Goal: Check status: Check status

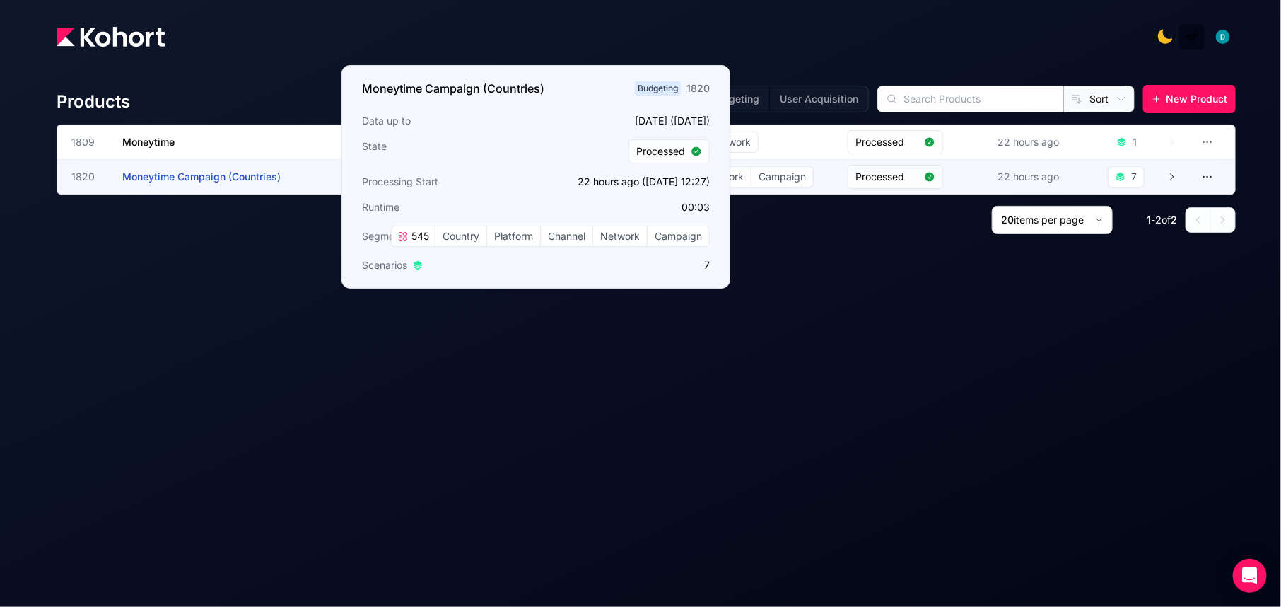
click at [218, 182] on span "Moneytime Campaign (Countries)" at bounding box center [201, 176] width 158 height 12
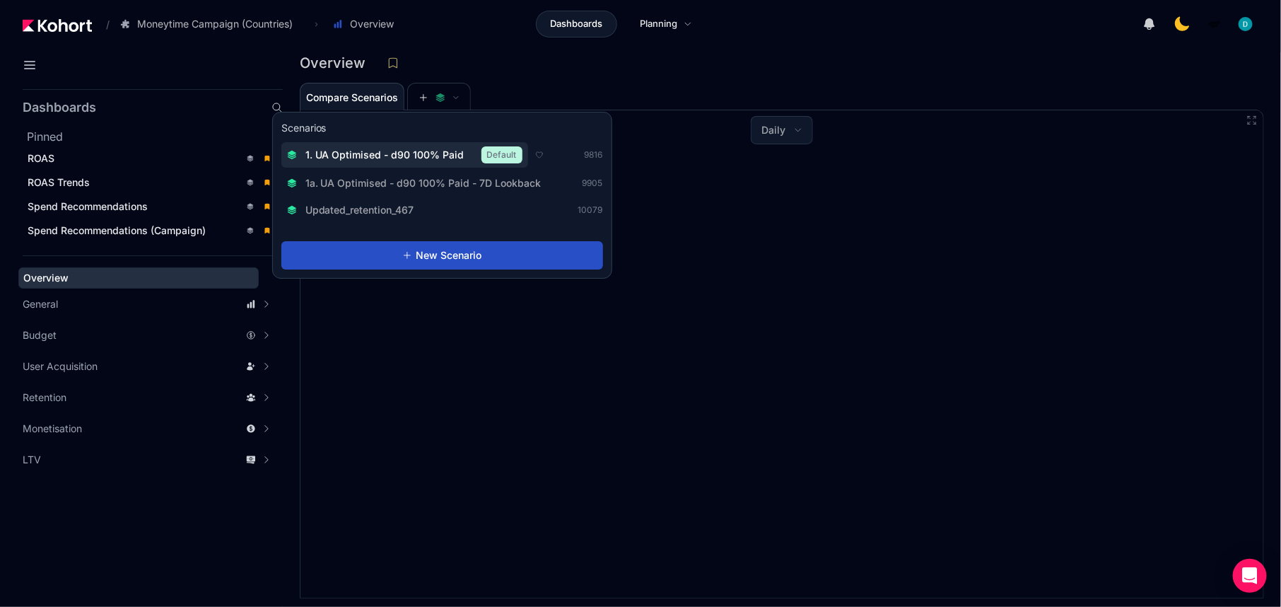
click at [415, 158] on span "1. UA Optimised - d90 100% Paid" at bounding box center [384, 155] width 159 height 14
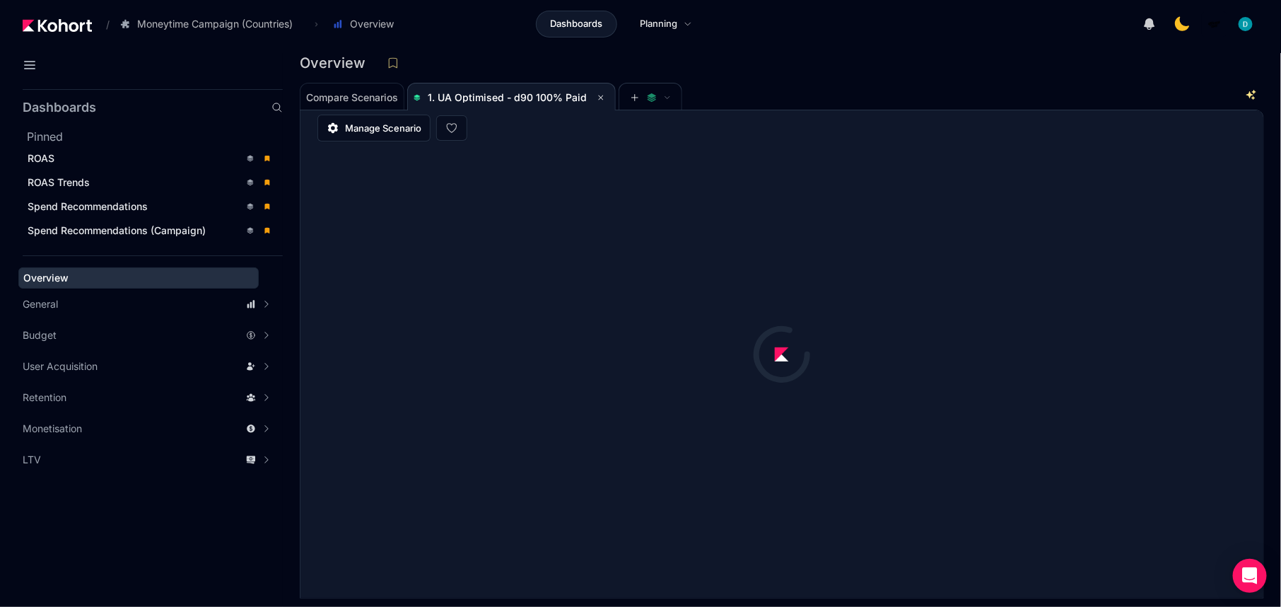
click at [761, 68] on div "Overview" at bounding box center [776, 62] width 953 height 21
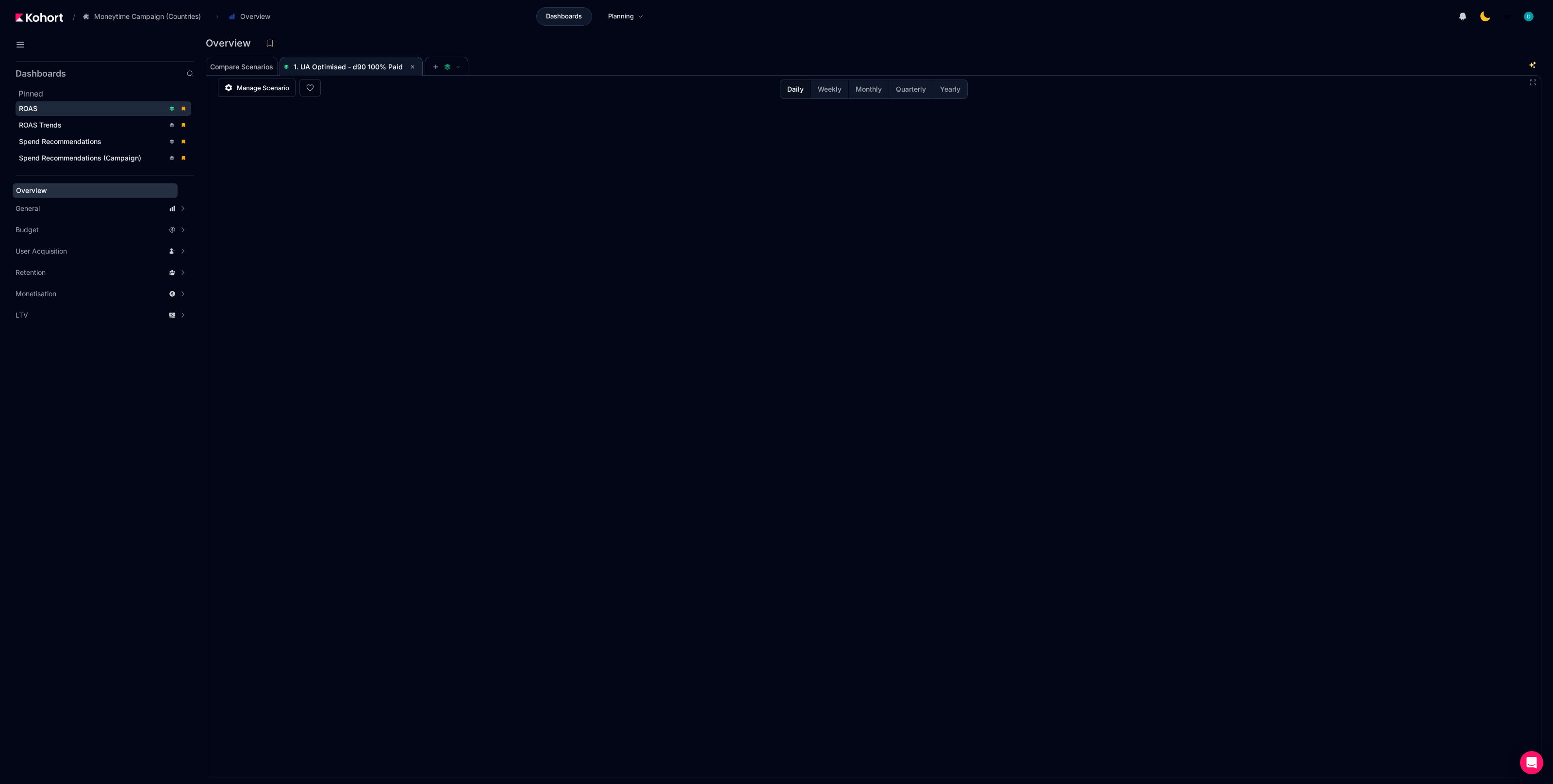
click at [53, 107] on div "ROAS" at bounding box center [92, 108] width 145 height 10
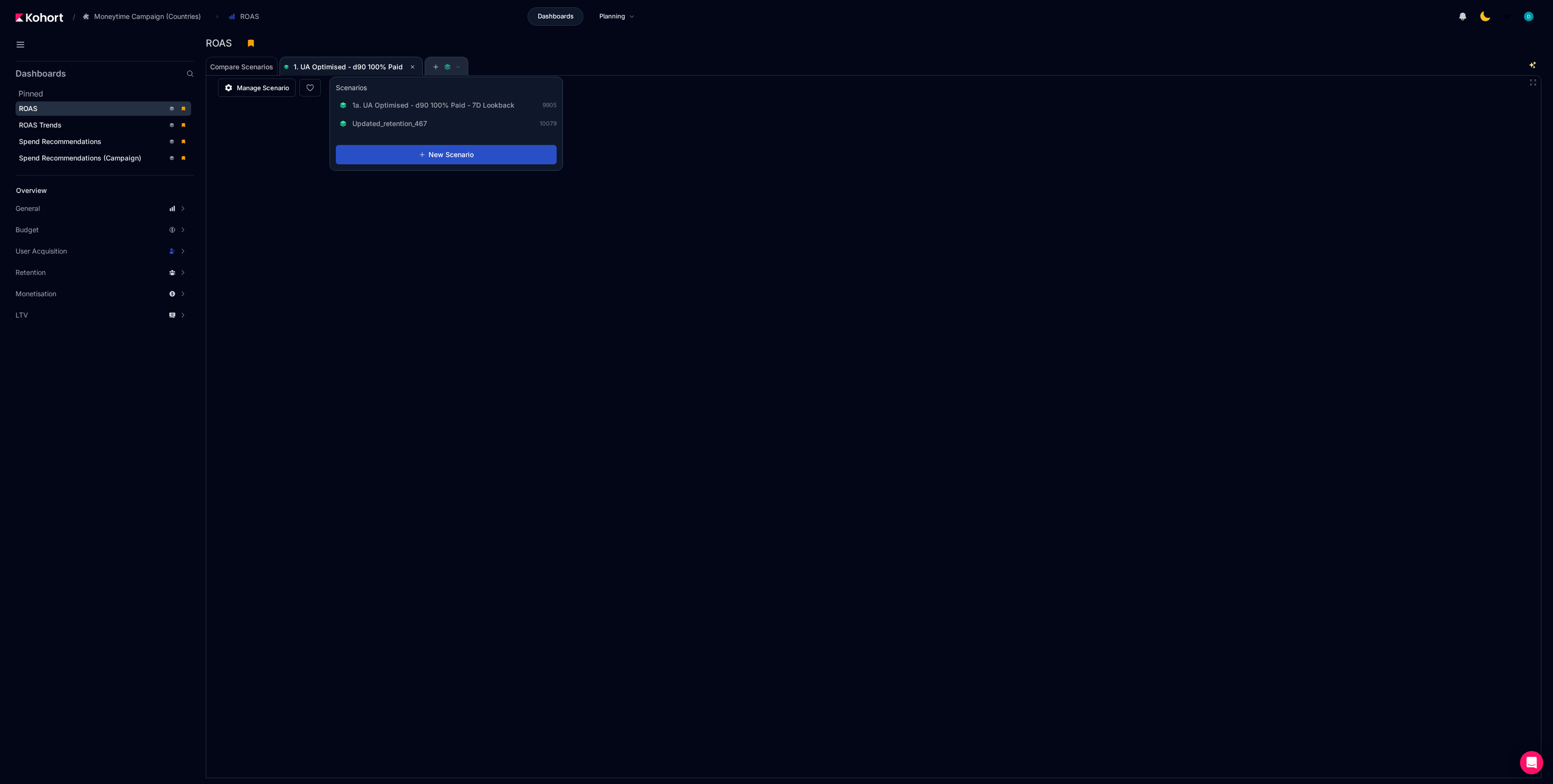
click at [449, 69] on span at bounding box center [446, 67] width 28 height 7
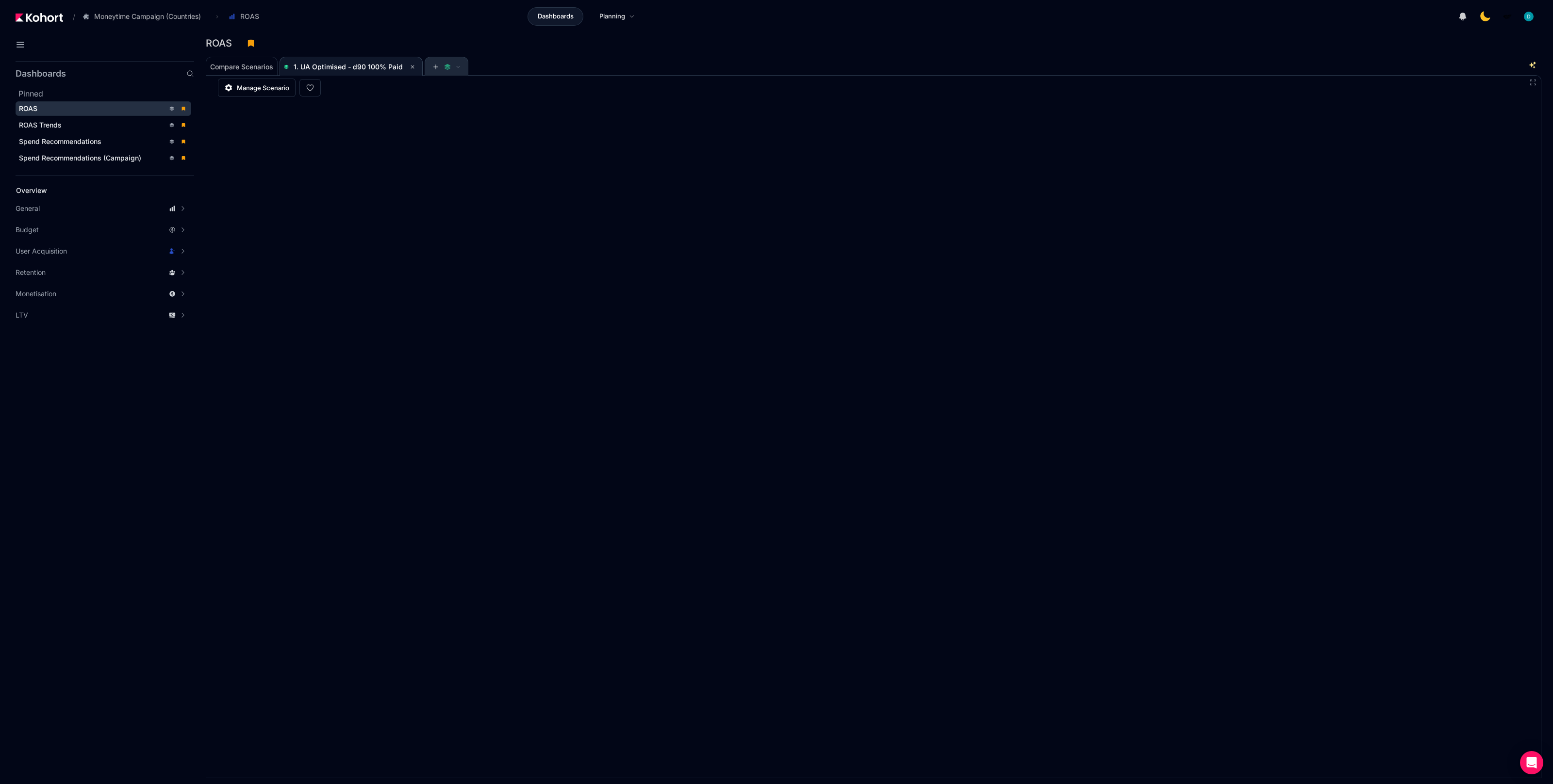
click at [449, 69] on span at bounding box center [446, 67] width 28 height 7
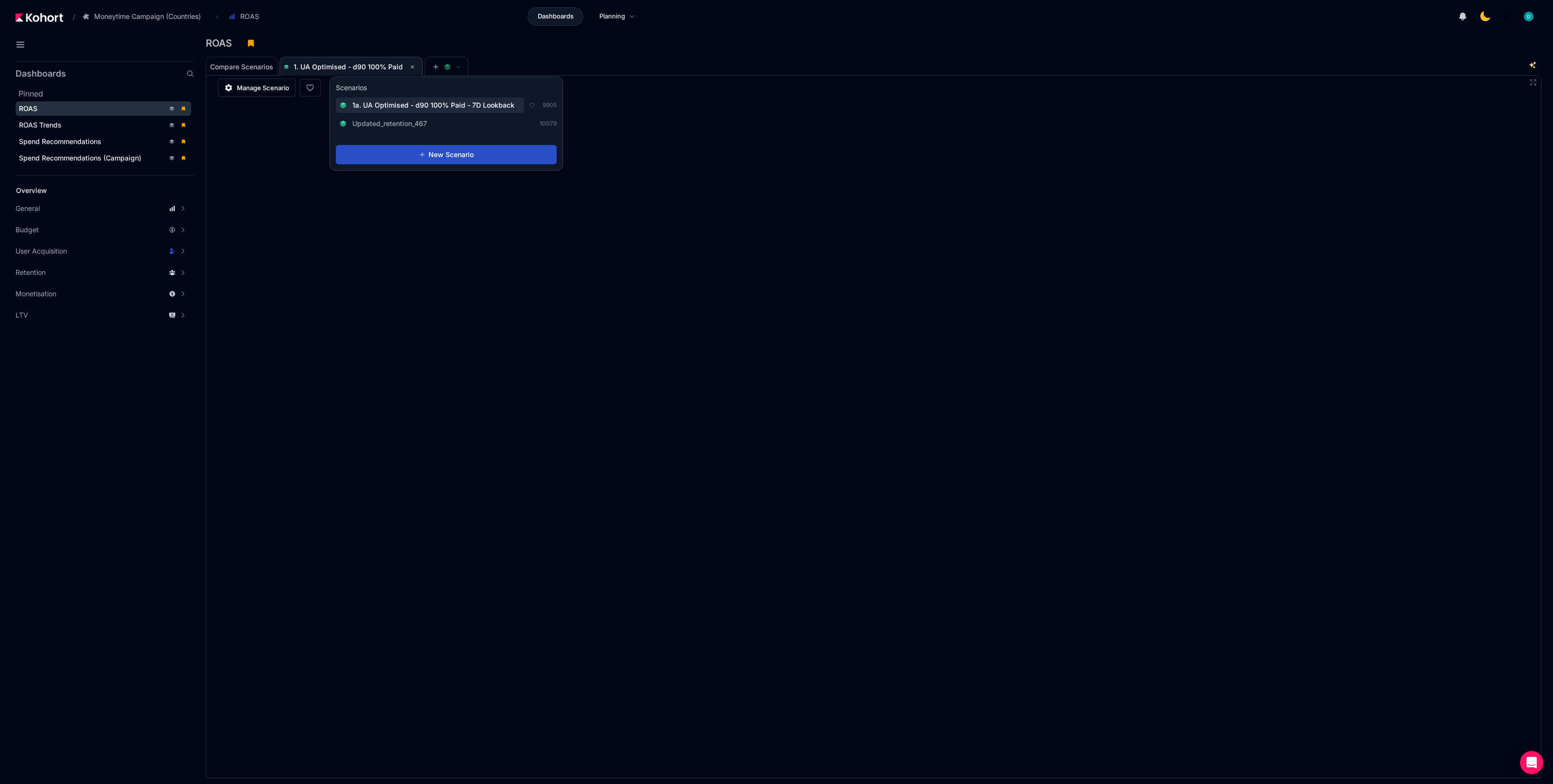
click at [406, 104] on span "1a. UA Optimised - d90 100% Paid - 7D Lookback" at bounding box center [433, 105] width 162 height 10
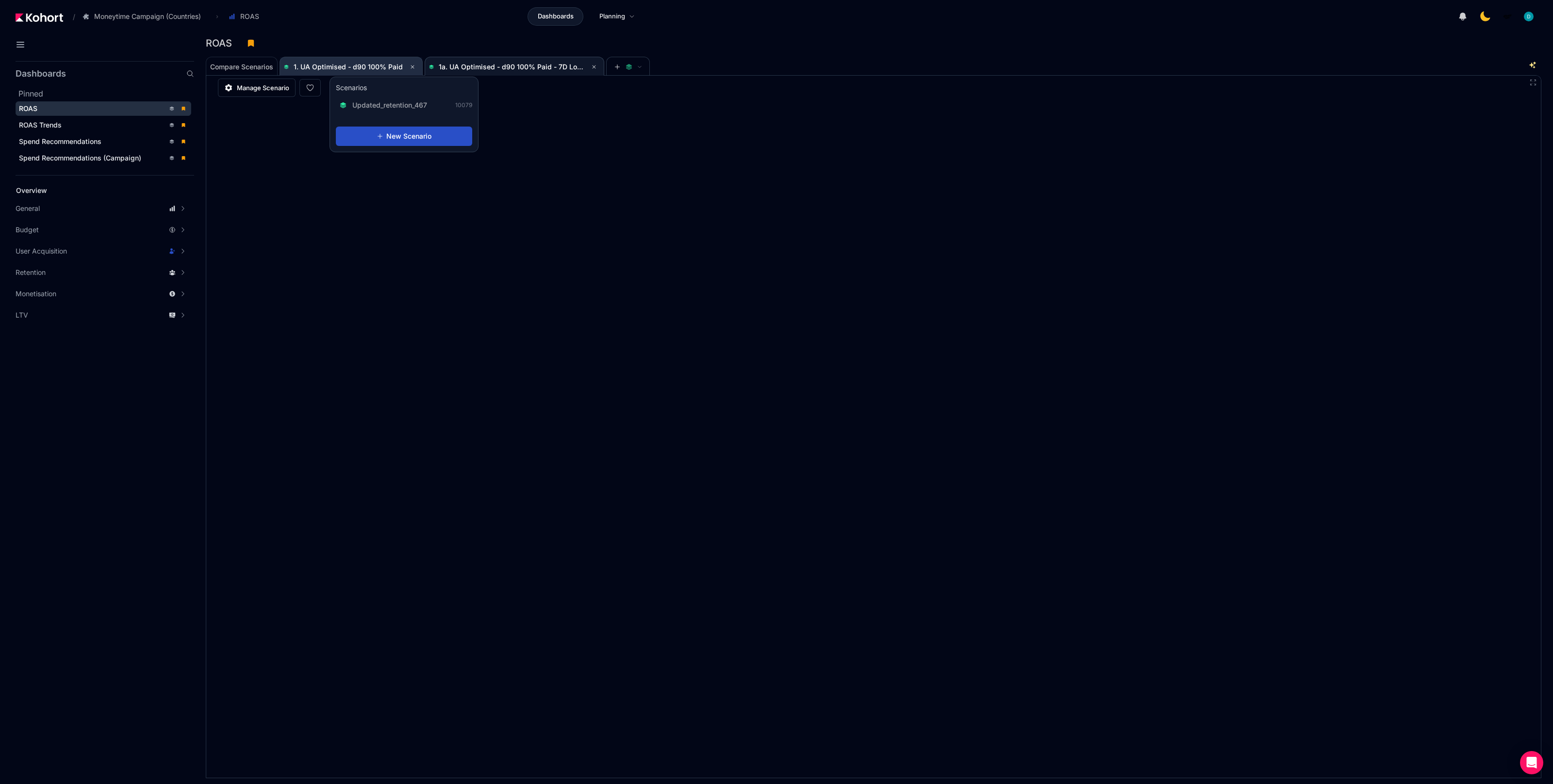
scroll to position [1, 0]
click at [375, 66] on span "1. UA Optimised - d90 100% Paid" at bounding box center [348, 67] width 109 height 8
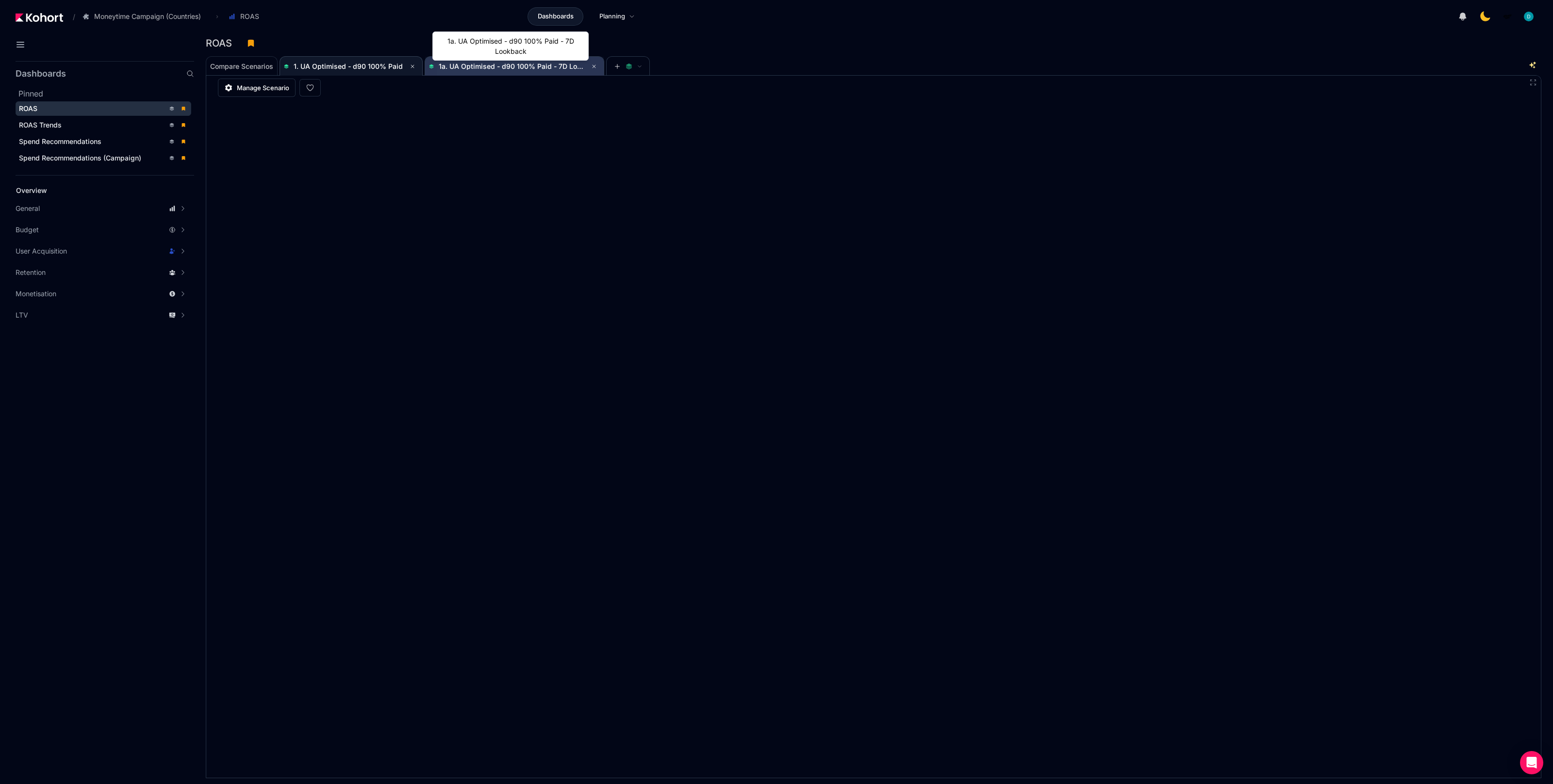
click at [458, 67] on span "1a. UA Optimised - d90 100% Paid - 7D Lookback" at bounding box center [519, 67] width 162 height 8
click at [366, 64] on span "1. UA Optimised - d90 100% Paid" at bounding box center [348, 67] width 109 height 8
click at [452, 63] on app-tooltip-container "ID:9905" at bounding box center [432, 51] width 44 height 23
click at [553, 73] on span "1a. UA Optimised - d90 100% Paid - 7D Lookback" at bounding box center [514, 67] width 171 height 19
